Goal: Information Seeking & Learning: Learn about a topic

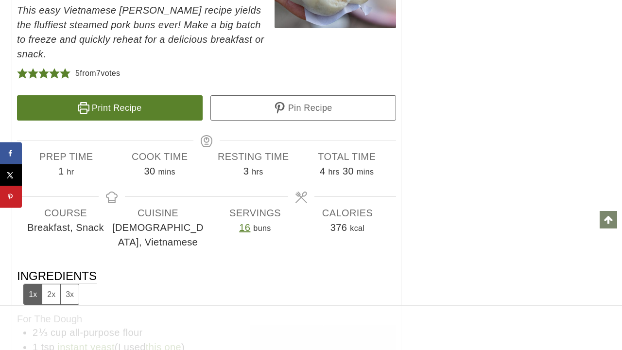
scroll to position [6234, 0]
